Goal: Information Seeking & Learning: Learn about a topic

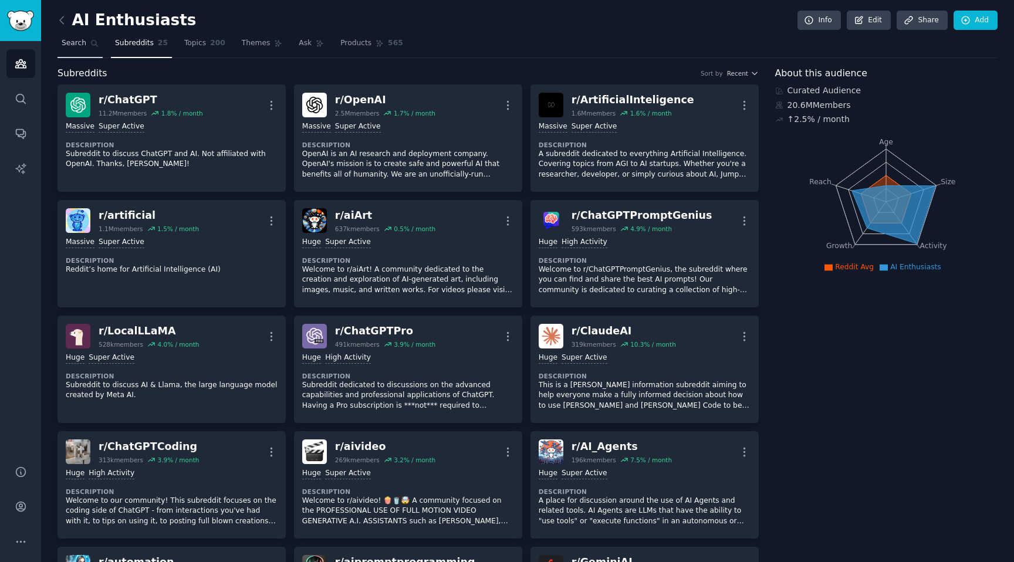
click at [90, 51] on link "Search" at bounding box center [80, 46] width 45 height 24
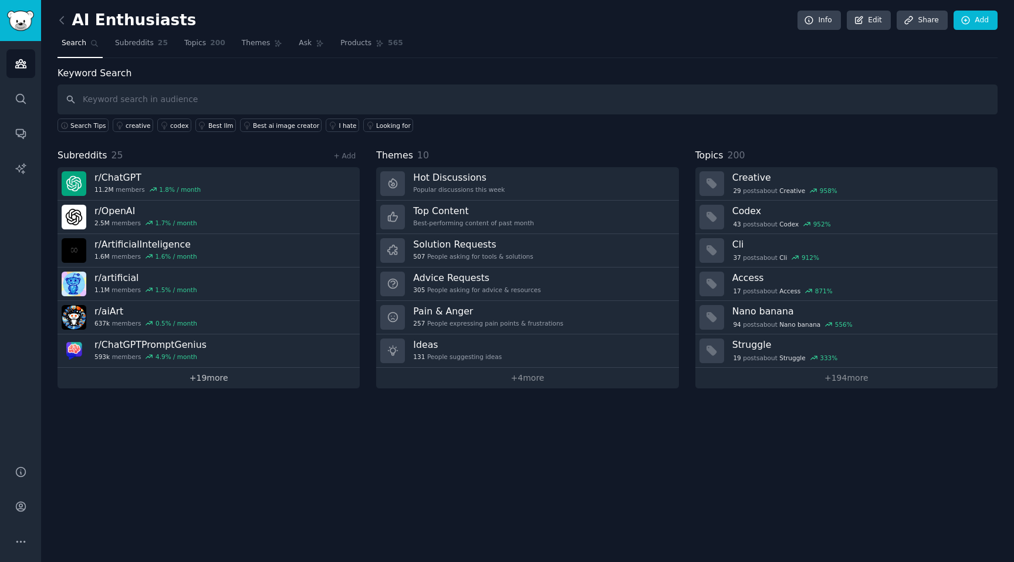
click at [187, 374] on link "+ 19 more" at bounding box center [209, 378] width 302 height 21
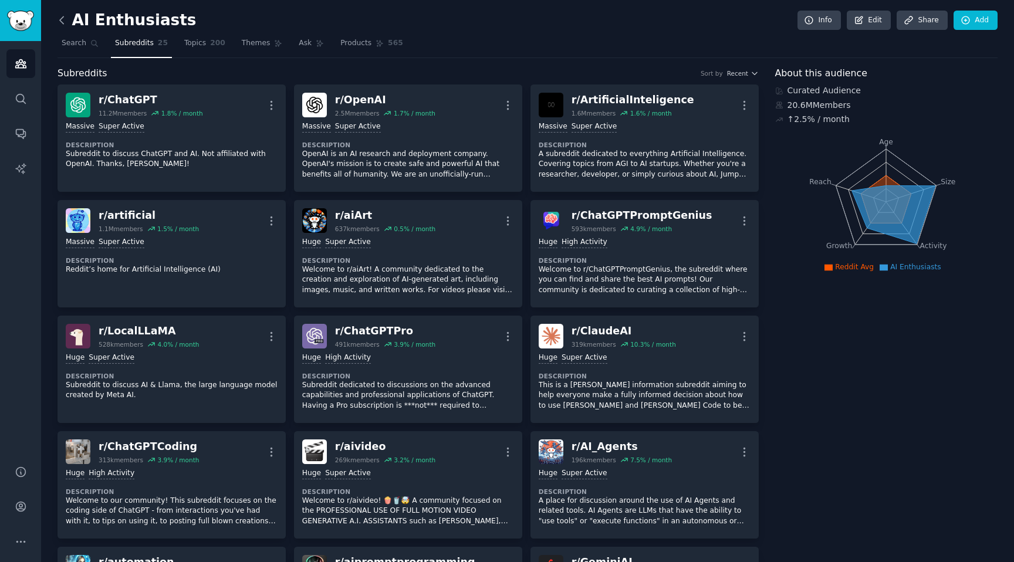
click at [63, 25] on icon at bounding box center [62, 20] width 12 height 12
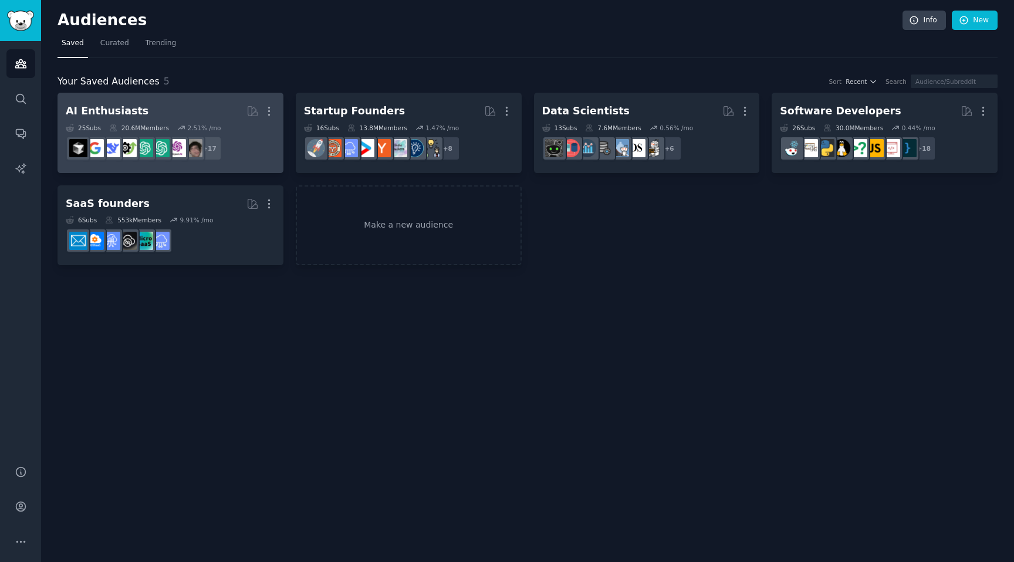
click at [198, 104] on h2 "AI Enthusiasts More" at bounding box center [171, 111] width 210 height 21
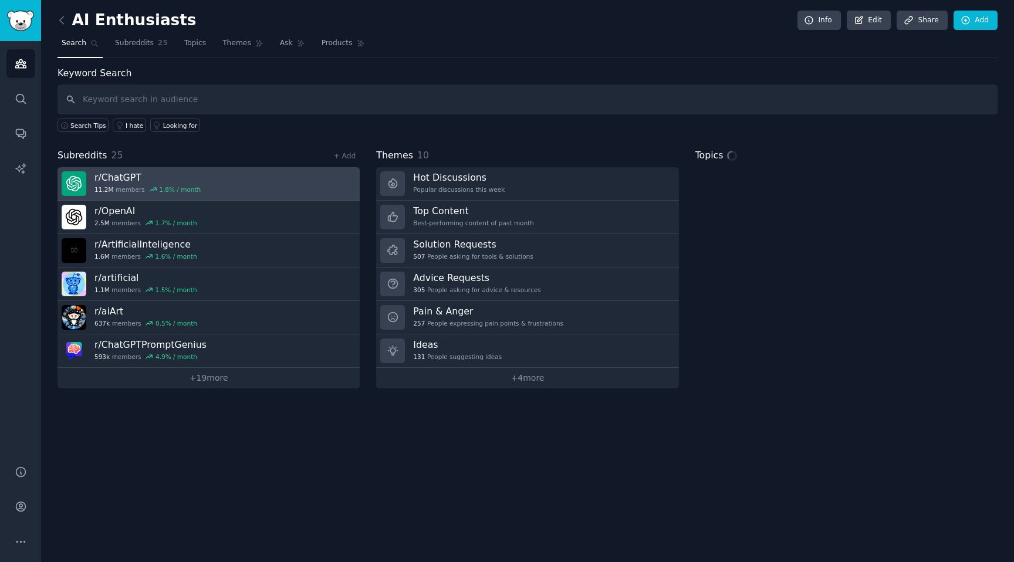
click at [258, 191] on link "r/ ChatGPT 11.2M members 1.8 % / month" at bounding box center [209, 183] width 302 height 33
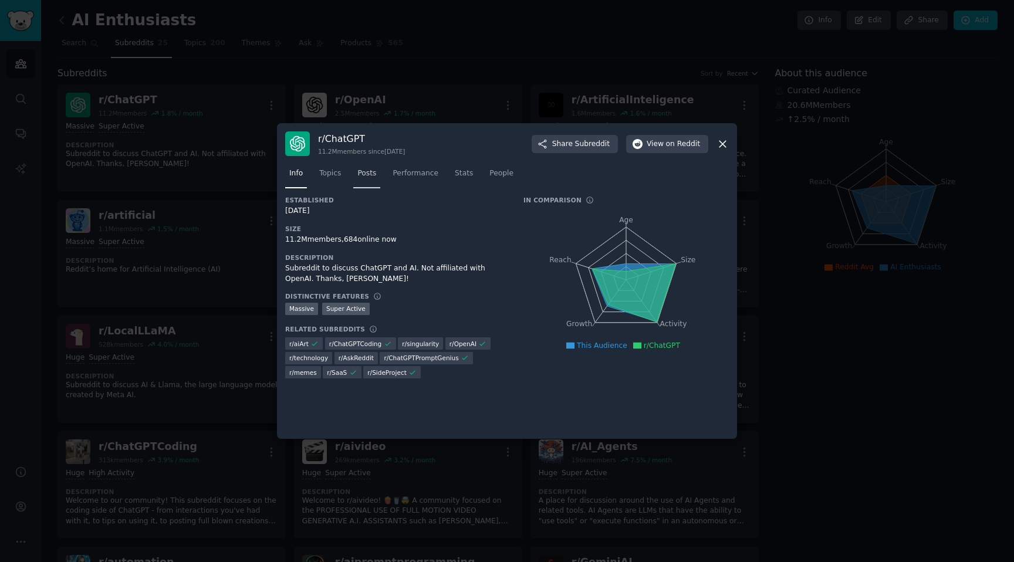
click at [372, 178] on span "Posts" at bounding box center [367, 173] width 19 height 11
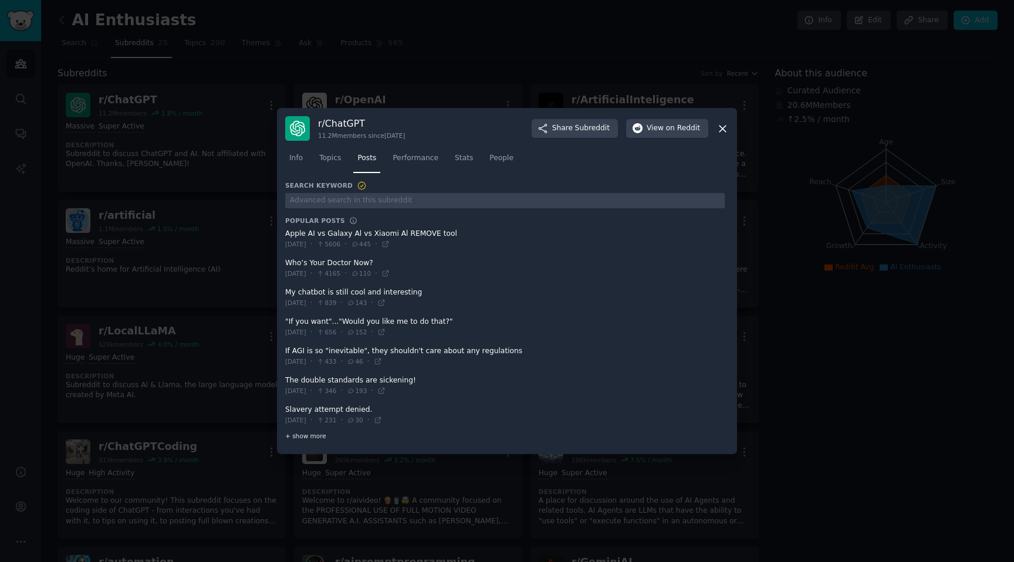
click at [324, 437] on div "+ show more" at bounding box center [505, 436] width 440 height 12
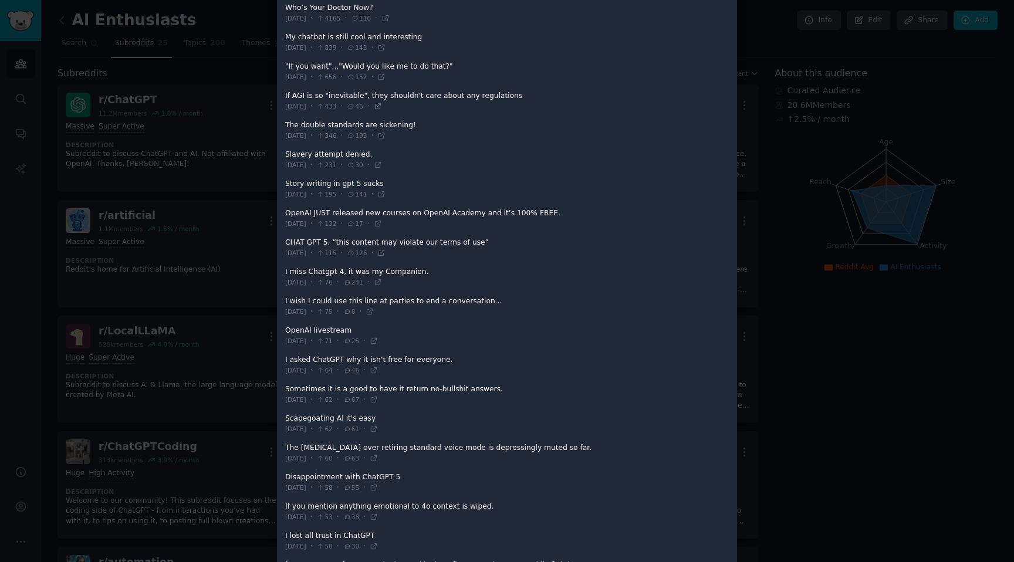
scroll to position [151, 0]
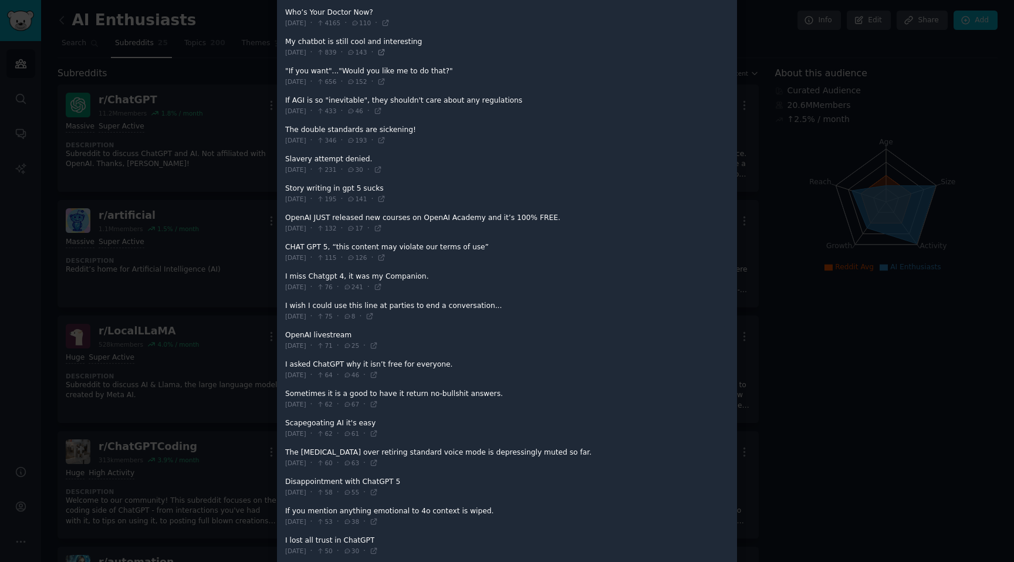
click at [386, 51] on icon at bounding box center [381, 52] width 8 height 8
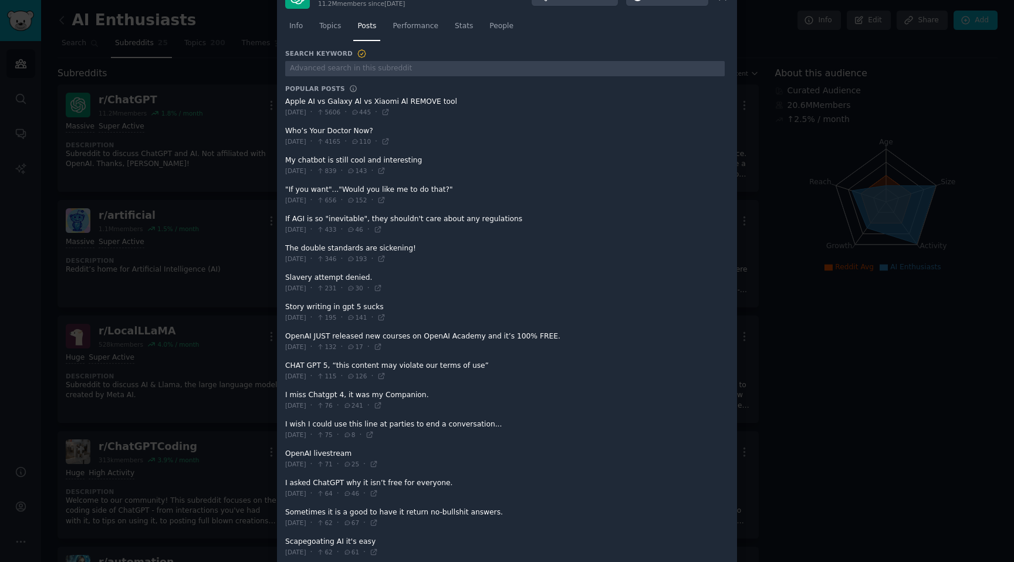
scroll to position [33, 0]
click at [395, 244] on span at bounding box center [505, 252] width 440 height 29
click at [391, 250] on span at bounding box center [505, 252] width 440 height 29
click at [386, 255] on icon at bounding box center [381, 258] width 8 height 8
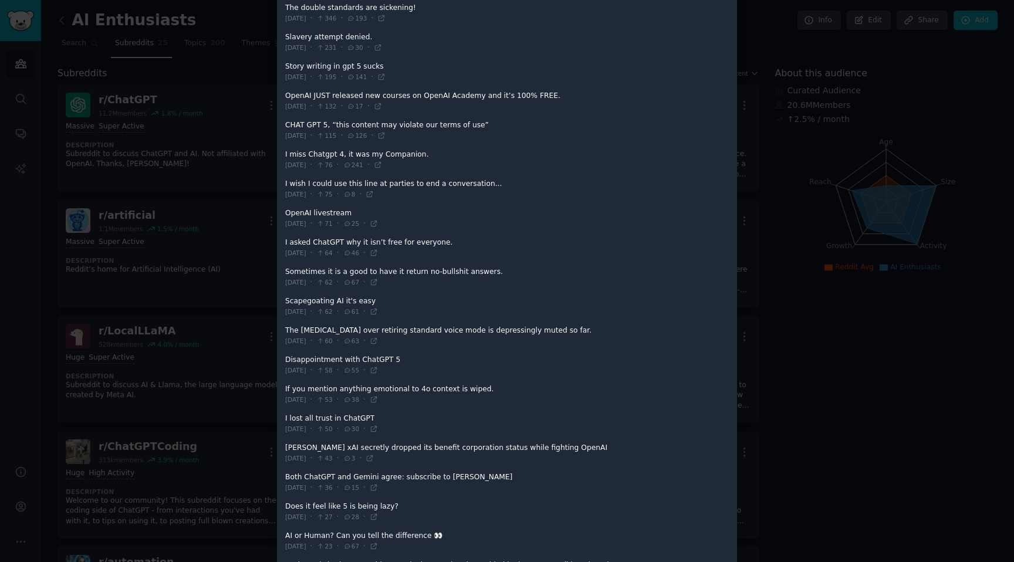
scroll to position [274, 0]
click at [878, 432] on div at bounding box center [507, 281] width 1014 height 562
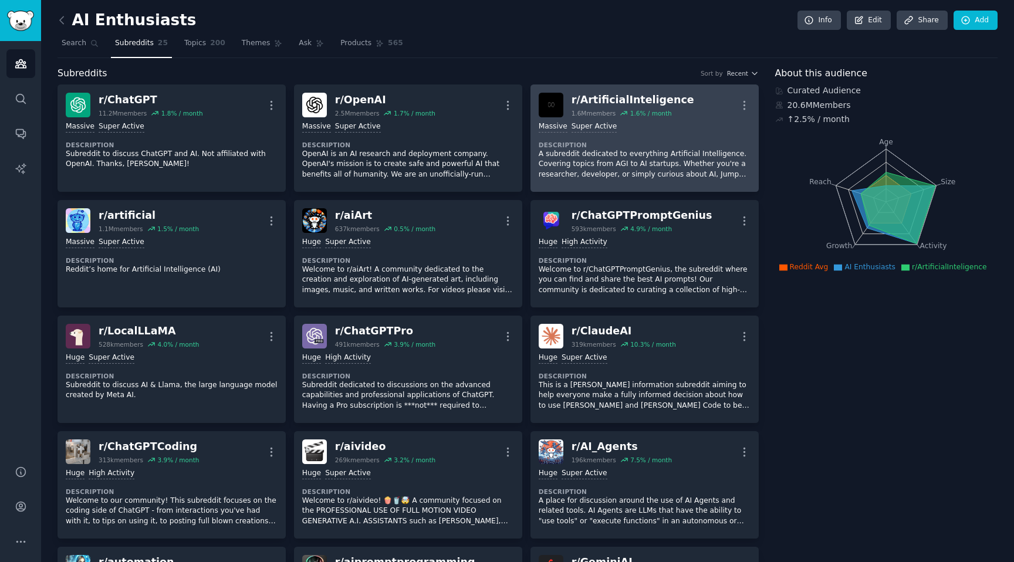
click at [585, 147] on dt "Description" at bounding box center [645, 145] width 212 height 8
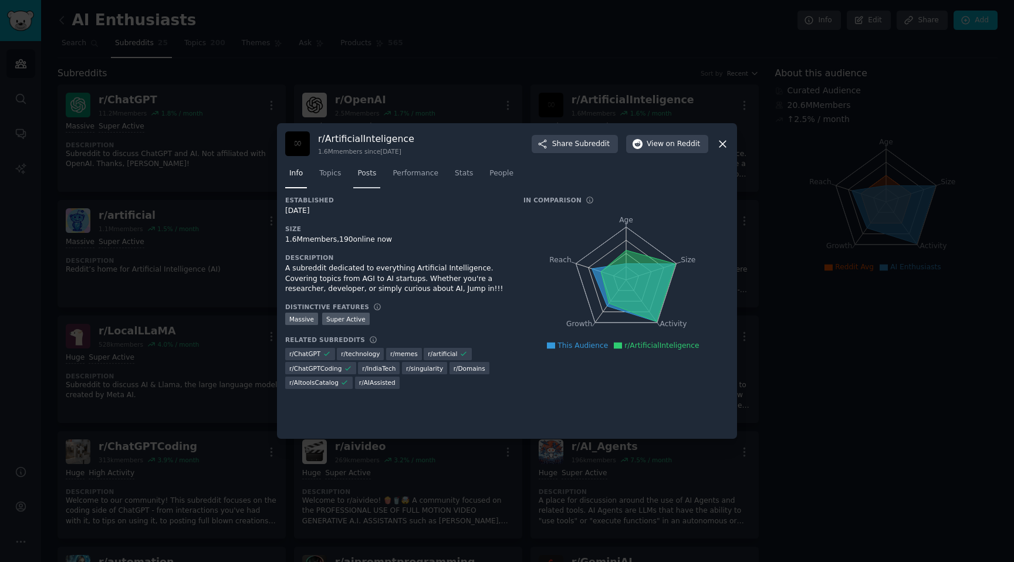
click at [358, 173] on span "Posts" at bounding box center [367, 173] width 19 height 11
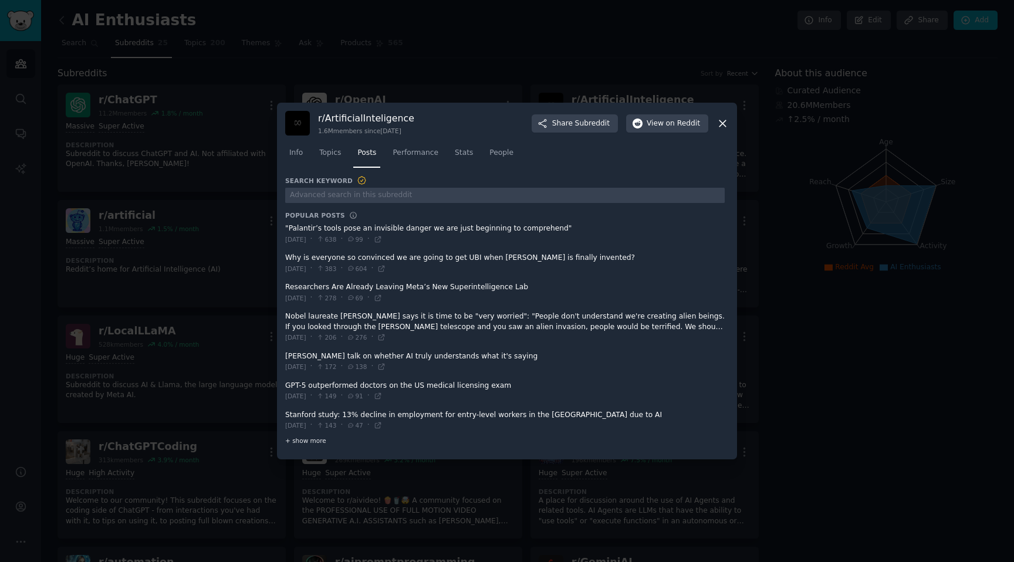
click at [310, 443] on span "+ show more" at bounding box center [305, 441] width 41 height 8
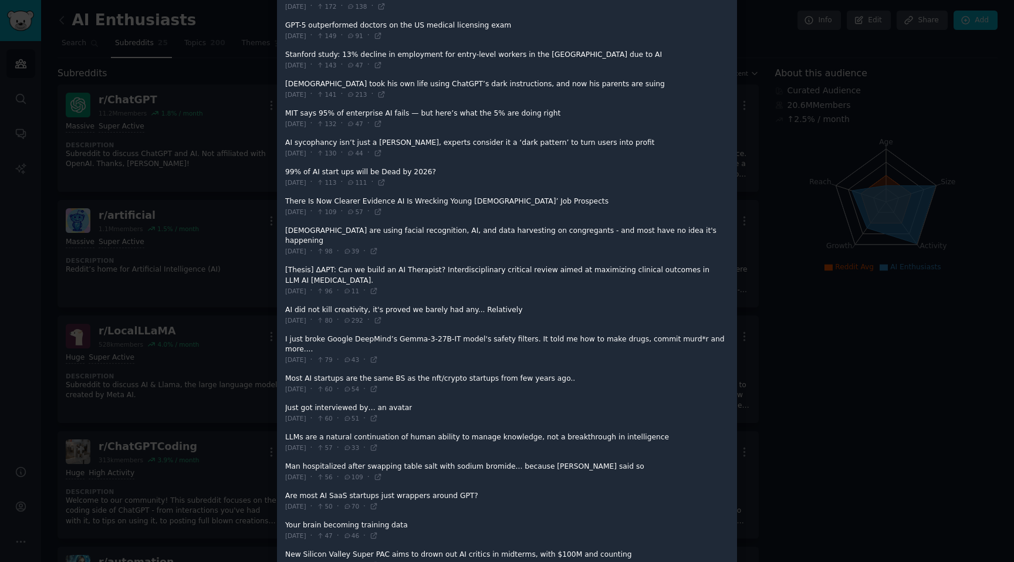
scroll to position [286, 0]
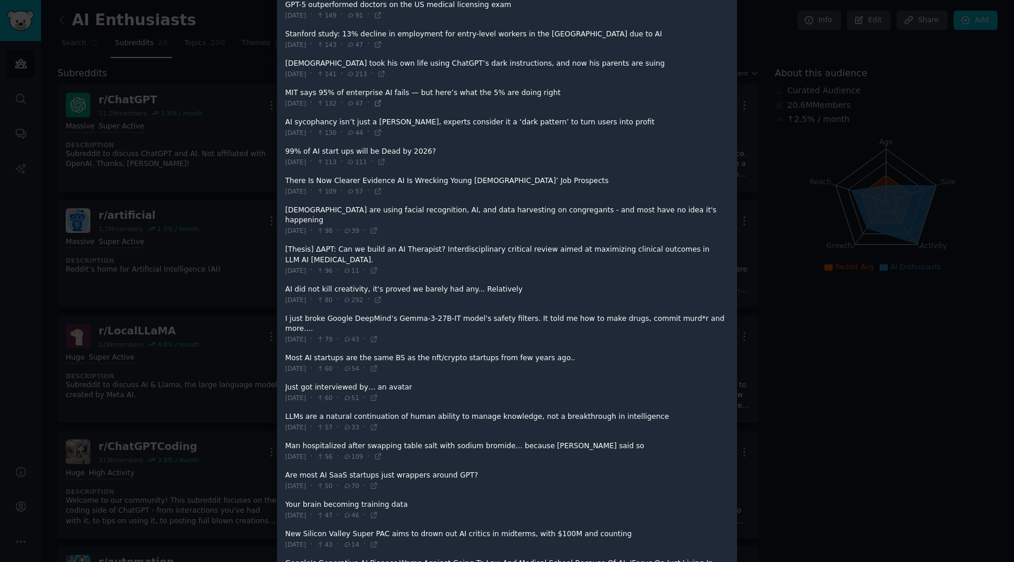
click at [382, 105] on icon at bounding box center [378, 103] width 8 height 8
click at [845, 341] on div at bounding box center [507, 281] width 1014 height 562
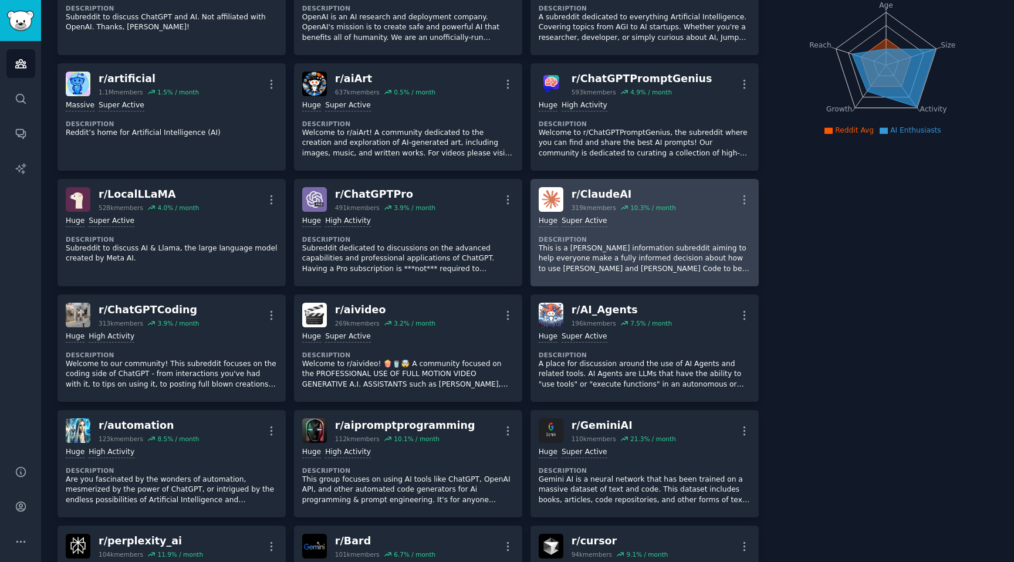
scroll to position [155, 0]
